Goal: Transaction & Acquisition: Purchase product/service

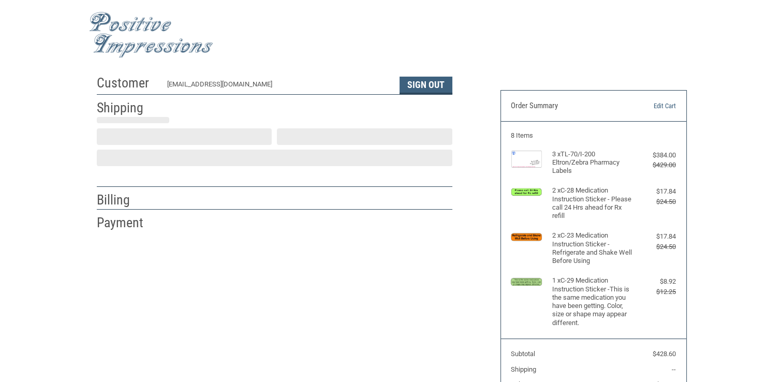
scroll to position [18, 0]
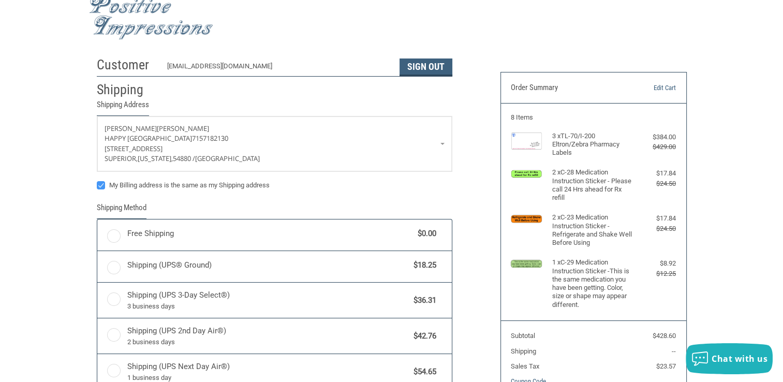
radio input "true"
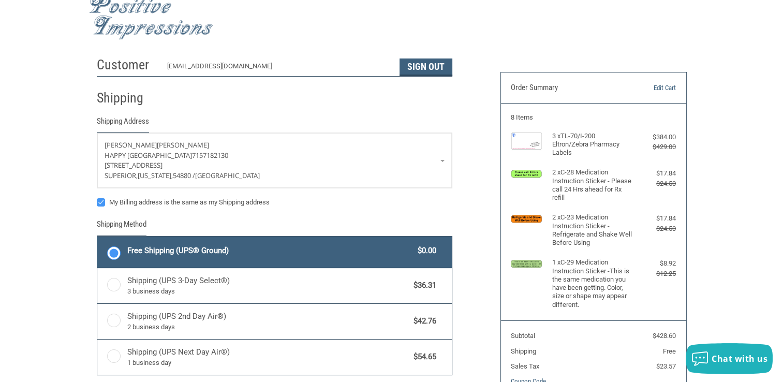
click at [779, 266] on div "Customer [EMAIL_ADDRESS][DOMAIN_NAME] Sign Out Shipping Shipping Address [PERSO…" at bounding box center [391, 283] width 783 height 462
click at [101, 200] on label "My Billing address is the same as my Shipping address" at bounding box center [275, 202] width 356 height 8
click at [97, 198] on input "My Billing address is the same as my Shipping address" at bounding box center [97, 197] width 1 height 1
checkbox input "false"
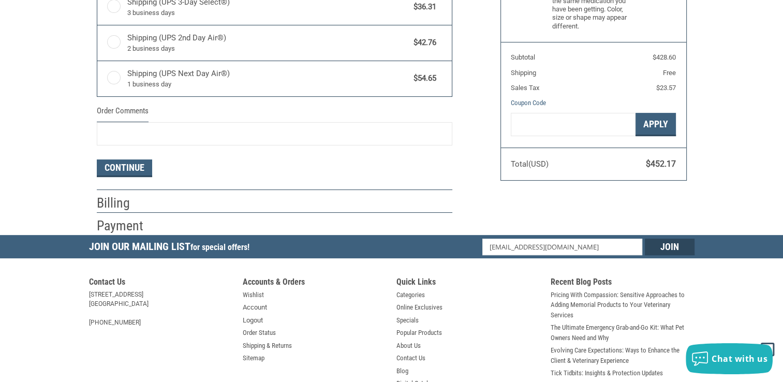
scroll to position [300, 0]
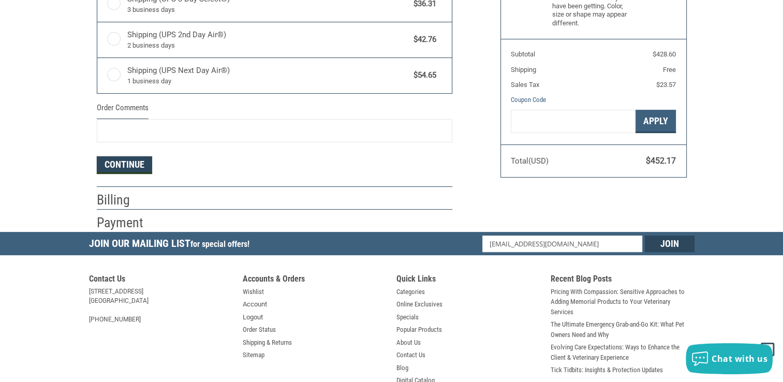
click at [142, 161] on button "Continue" at bounding box center [124, 165] width 55 height 18
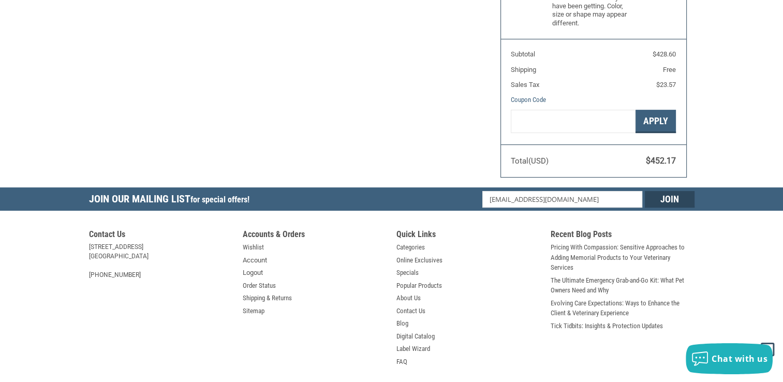
select select "US"
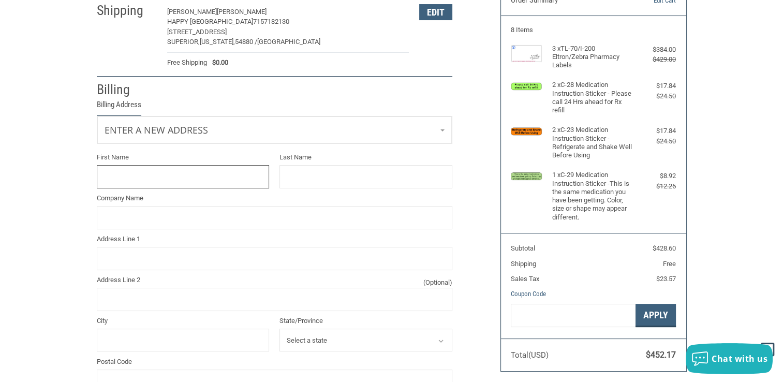
scroll to position [106, 0]
click at [350, 130] on link "Enter a new address" at bounding box center [274, 129] width 355 height 25
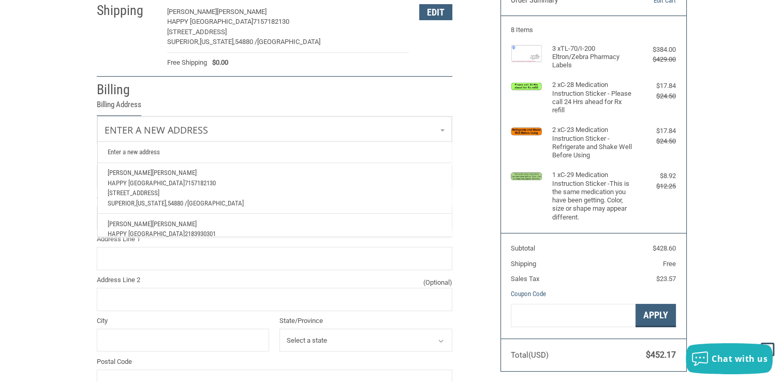
click at [234, 222] on p "[PERSON_NAME]" at bounding box center [274, 224] width 333 height 10
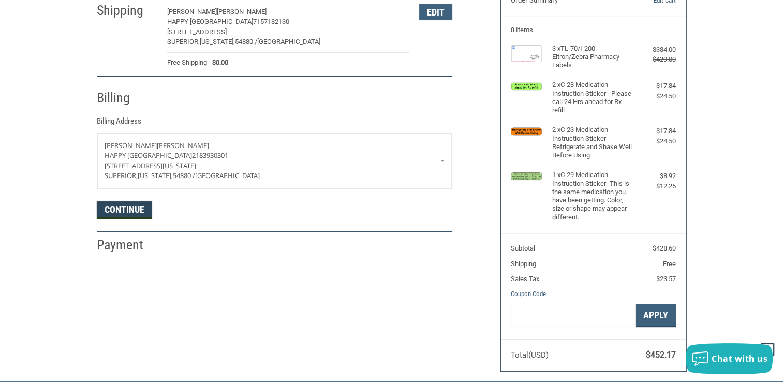
click at [123, 211] on button "Continue" at bounding box center [124, 210] width 55 height 18
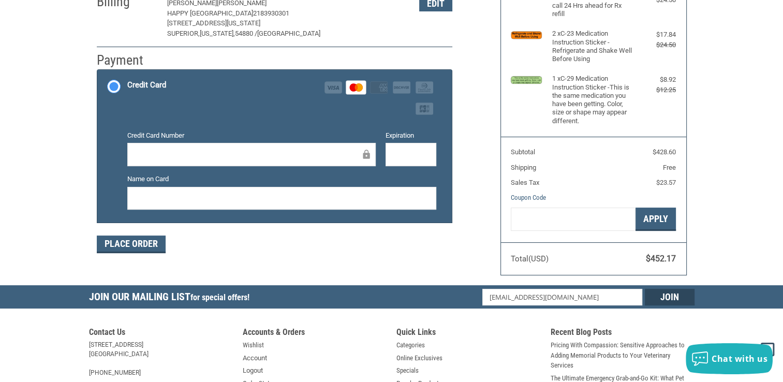
scroll to position [203, 0]
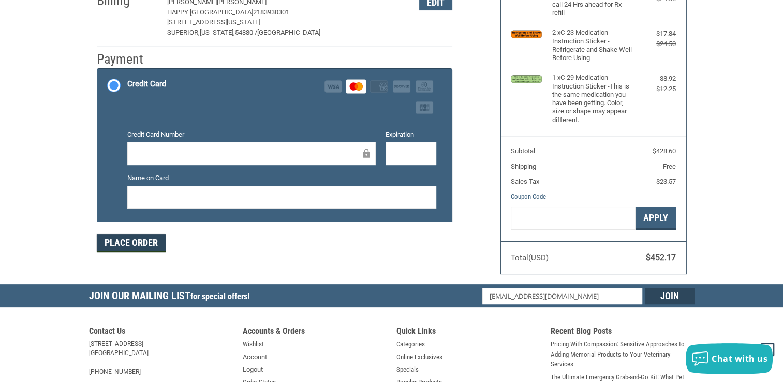
click at [141, 248] on button "Place Order" at bounding box center [131, 244] width 69 height 18
